Goal: Complete application form

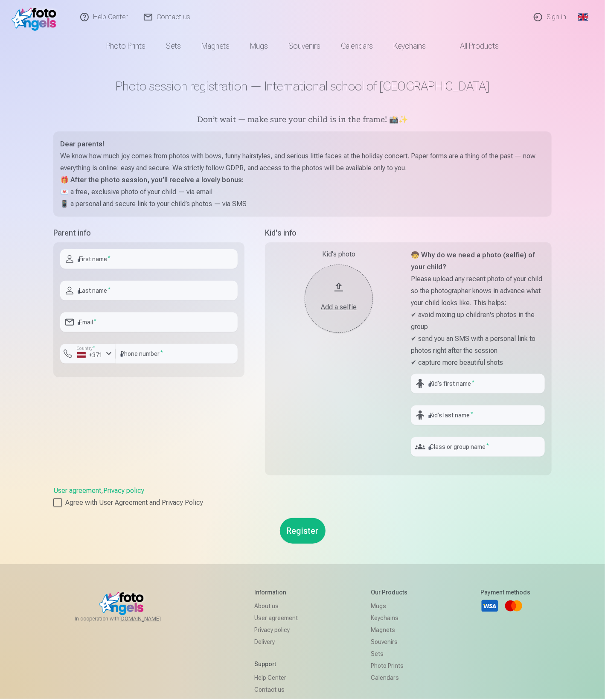
click at [181, 412] on div "Parent info First name * Last name * Email * Country * +371 ******* Phone numbe…" at bounding box center [148, 356] width 191 height 258
click at [45, 17] on img at bounding box center [36, 16] width 49 height 27
